Goal: Task Accomplishment & Management: Manage account settings

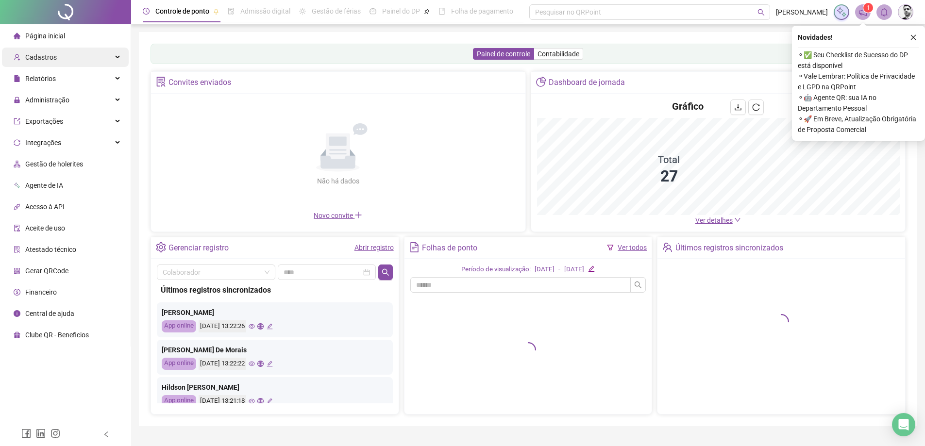
click at [38, 58] on span "Cadastros" at bounding box center [41, 57] width 32 height 8
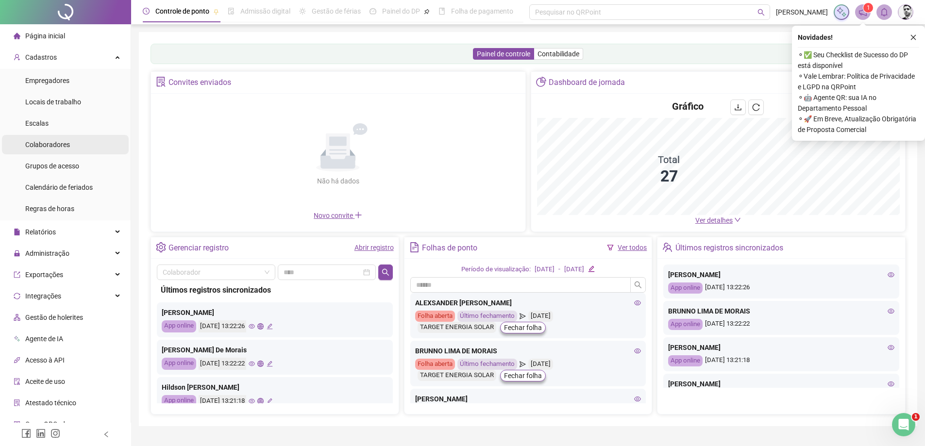
click at [50, 146] on span "Colaboradores" at bounding box center [47, 145] width 45 height 8
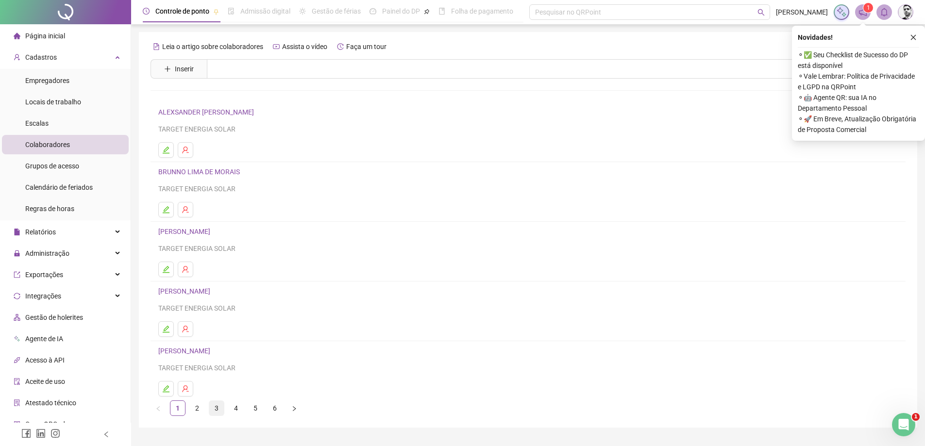
click at [212, 406] on link "3" at bounding box center [216, 408] width 15 height 15
click at [234, 406] on link "4" at bounding box center [236, 408] width 15 height 15
click at [198, 288] on link "KAILLANE SALES ARAÚJO" at bounding box center [199, 291] width 83 height 8
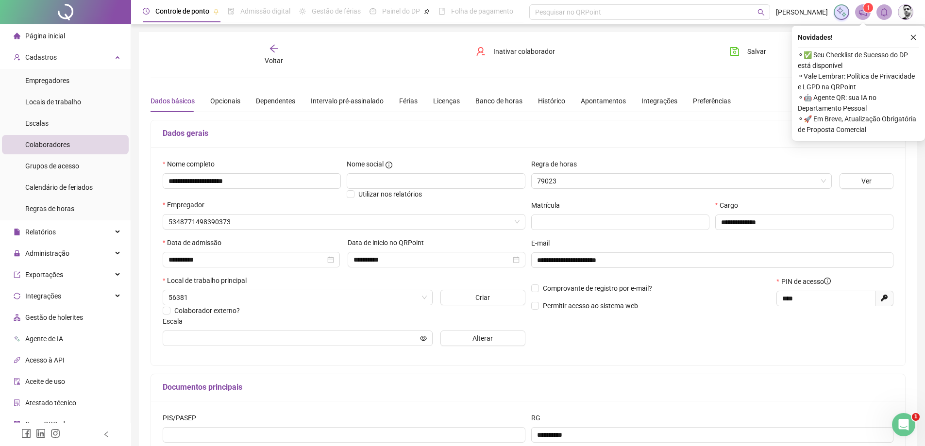
type input "**********"
click at [915, 36] on icon "close" at bounding box center [913, 37] width 7 height 7
